Goal: Information Seeking & Learning: Learn about a topic

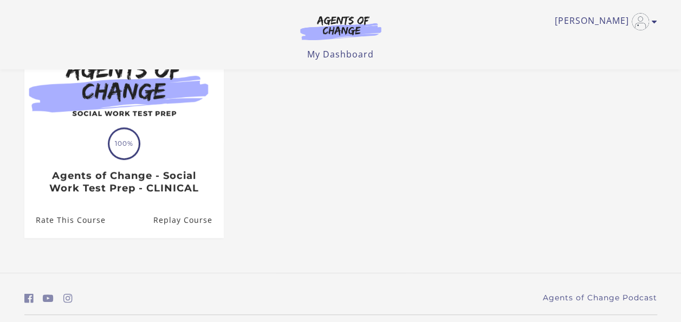
scroll to position [132, 0]
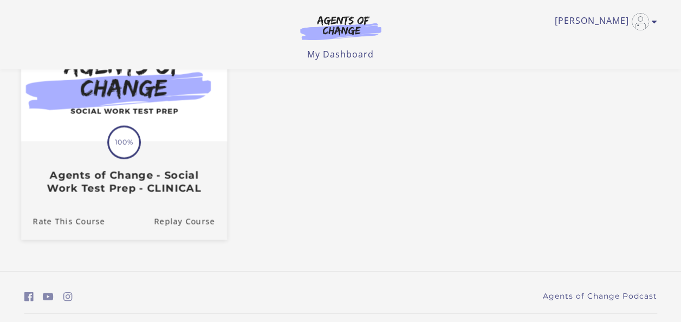
click at [137, 93] on img at bounding box center [124, 85] width 206 height 111
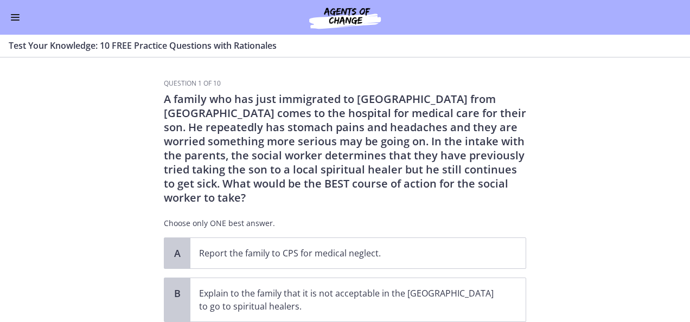
click at [16, 18] on button "Enable menu" at bounding box center [15, 17] width 13 height 13
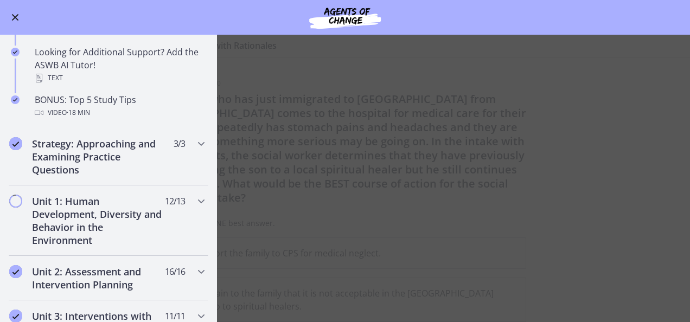
scroll to position [546, 0]
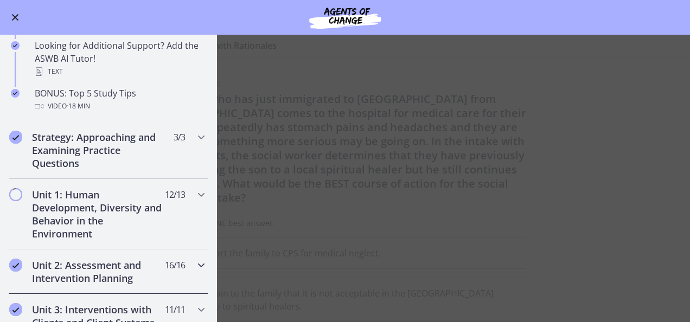
click at [76, 266] on h2 "Unit 2: Assessment and Intervention Planning" at bounding box center [98, 272] width 132 height 26
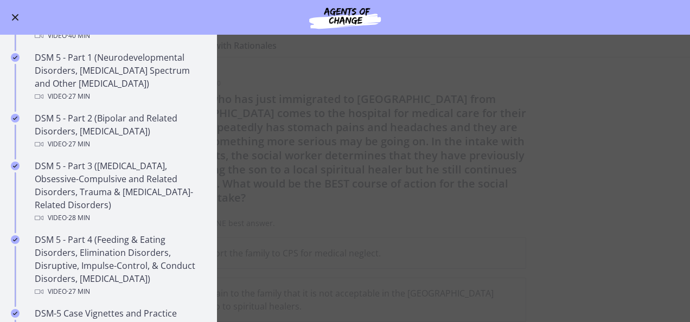
scroll to position [459, 0]
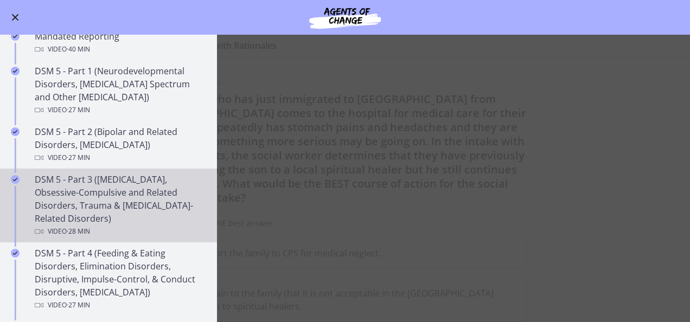
click at [144, 191] on div "DSM 5 - Part 3 ([MEDICAL_DATA], Obsessive-Compulsive and Related Disorders, Tra…" at bounding box center [119, 205] width 169 height 65
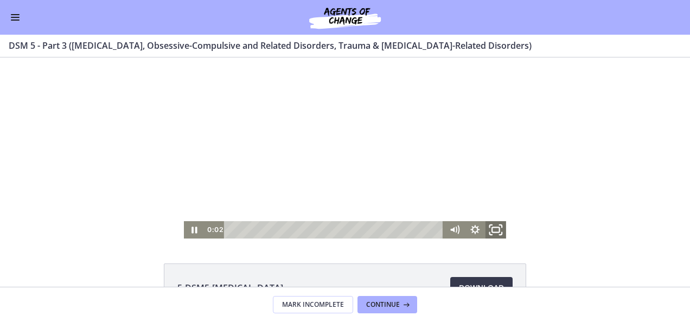
click at [495, 229] on icon "Fullscreen" at bounding box center [495, 230] width 25 height 21
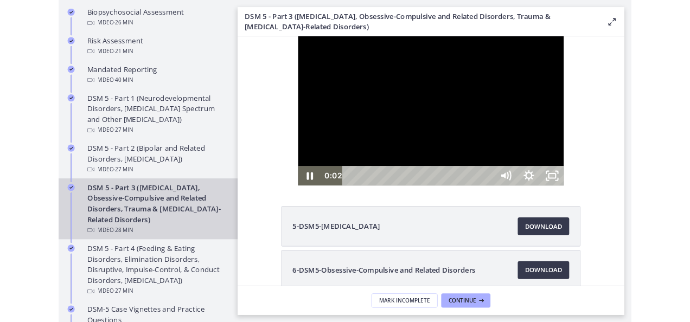
scroll to position [460, 0]
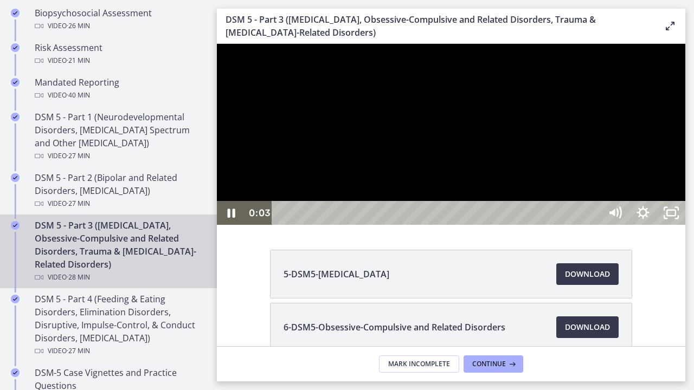
click at [394, 225] on div at bounding box center [451, 134] width 468 height 181
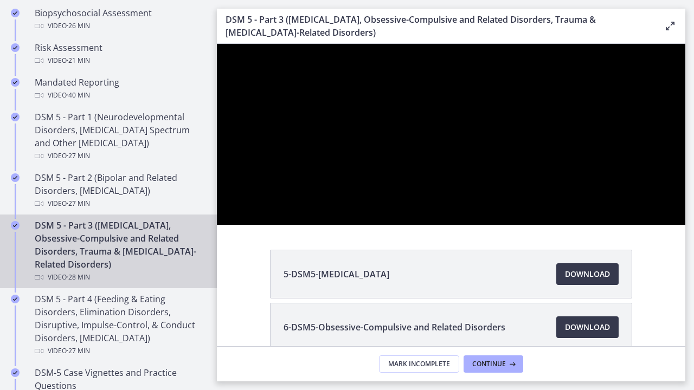
click at [234, 62] on div at bounding box center [451, 134] width 468 height 181
click at [243, 55] on div at bounding box center [451, 134] width 468 height 181
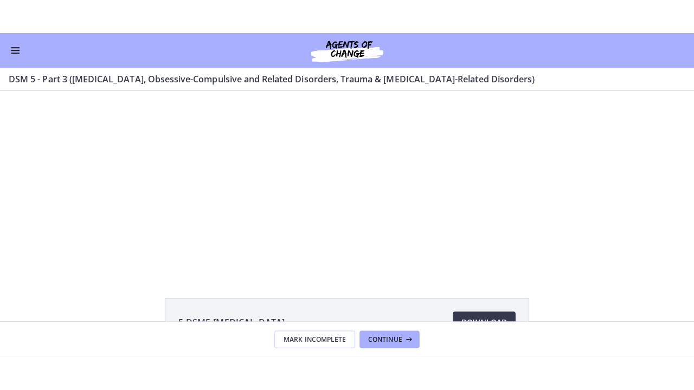
scroll to position [459, 0]
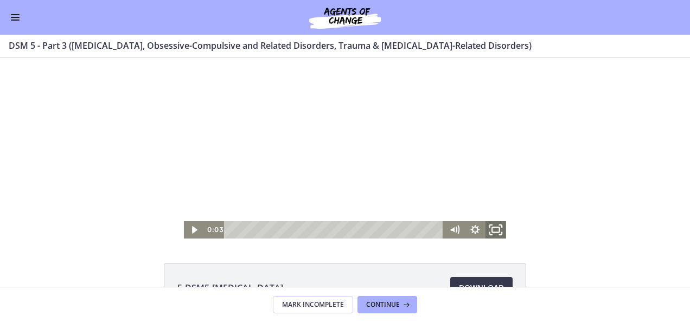
click at [494, 228] on rect "Fullscreen" at bounding box center [496, 229] width 8 height 5
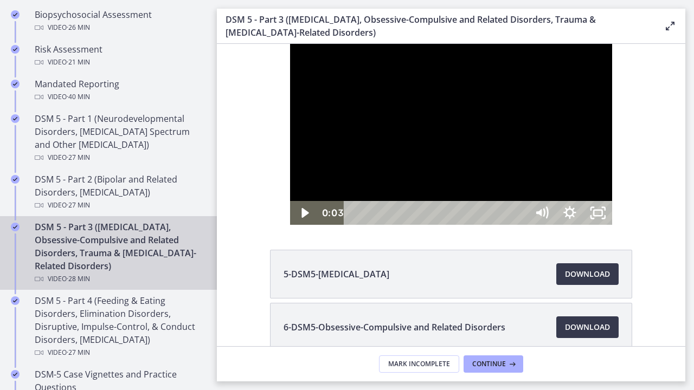
scroll to position [460, 0]
